Goal: Transaction & Acquisition: Purchase product/service

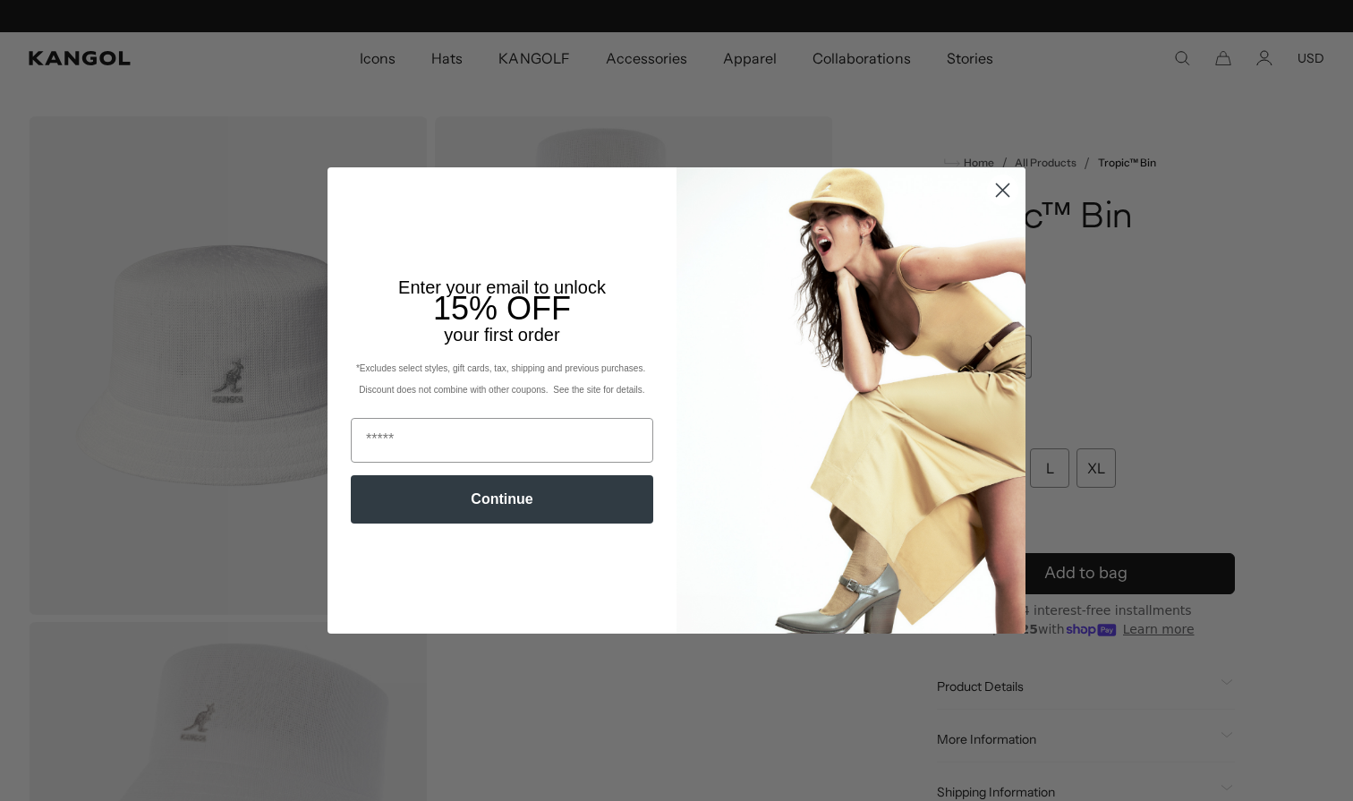
scroll to position [0, 369]
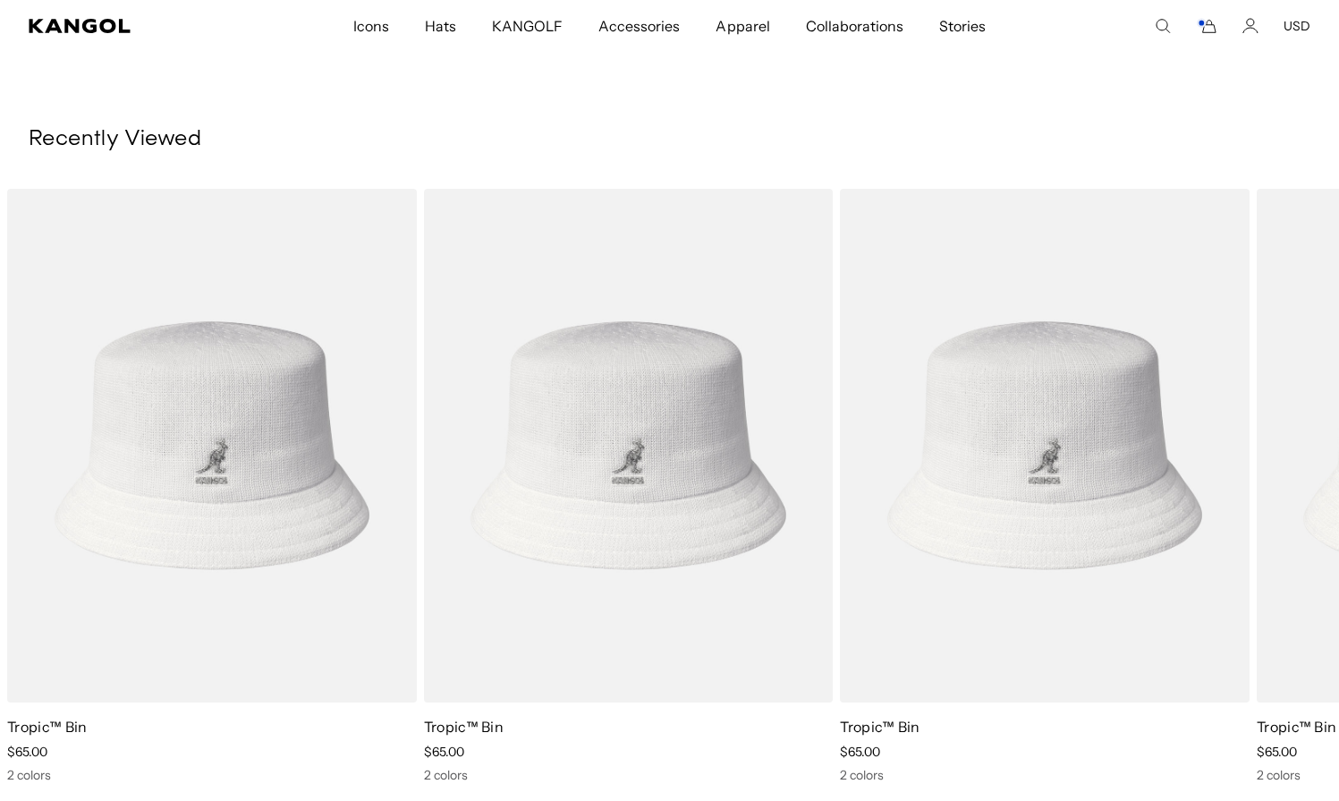
scroll to position [0, 369]
